Goal: Task Accomplishment & Management: Use online tool/utility

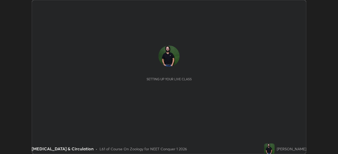
scroll to position [154, 338]
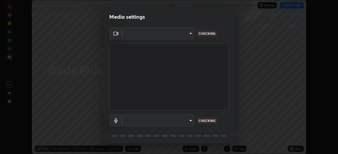
type input "d5d1096bb91751ddbc4e14a102c0e37309a205399cb77019be1f1076424a97fc"
type input "communications"
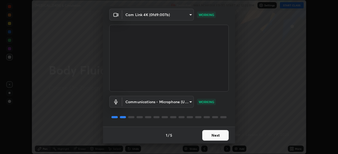
click at [216, 135] on button "Next" at bounding box center [215, 135] width 26 height 11
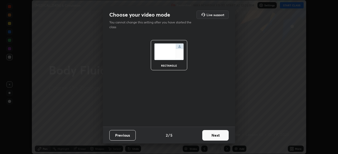
click at [216, 135] on button "Next" at bounding box center [215, 135] width 26 height 11
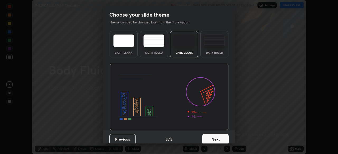
scroll to position [4, 0]
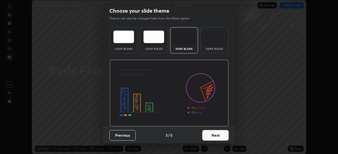
click at [213, 136] on button "Next" at bounding box center [215, 135] width 26 height 11
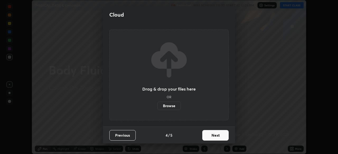
click at [214, 136] on button "Next" at bounding box center [215, 135] width 26 height 11
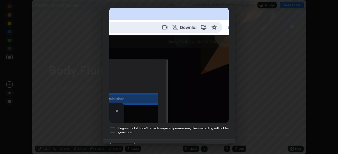
scroll to position [126, 0]
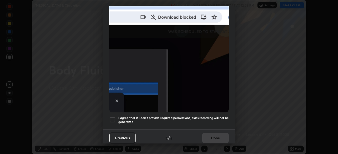
click at [113, 118] on div at bounding box center [112, 120] width 6 height 6
click at [215, 136] on button "Done" at bounding box center [215, 138] width 26 height 11
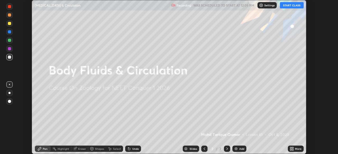
click at [297, 7] on button "START CLASS" at bounding box center [292, 5] width 24 height 6
